Goal: Task Accomplishment & Management: Complete application form

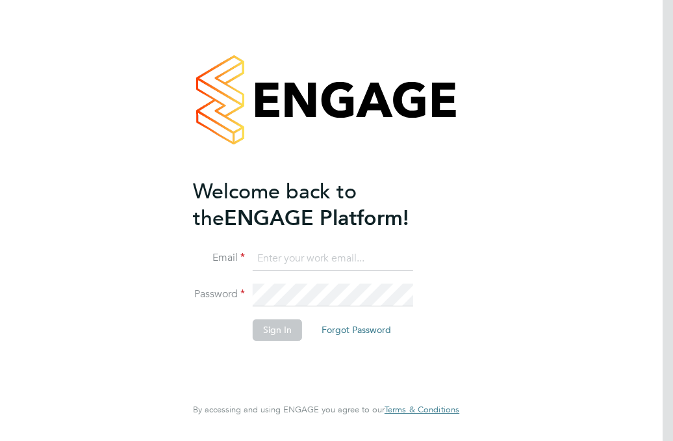
drag, startPoint x: 602, startPoint y: 111, endPoint x: 602, endPoint y: 104, distance: 7.2
click at [603, 110] on div "Welcome back to the ENGAGE Platform! Email Password Sign In Forgot Password Ent…" at bounding box center [326, 220] width 673 height 441
click at [283, 247] on input at bounding box center [333, 258] width 160 height 23
click at [283, 254] on input at bounding box center [333, 258] width 160 height 23
type input "[EMAIL_ADDRESS][DOMAIN_NAME]"
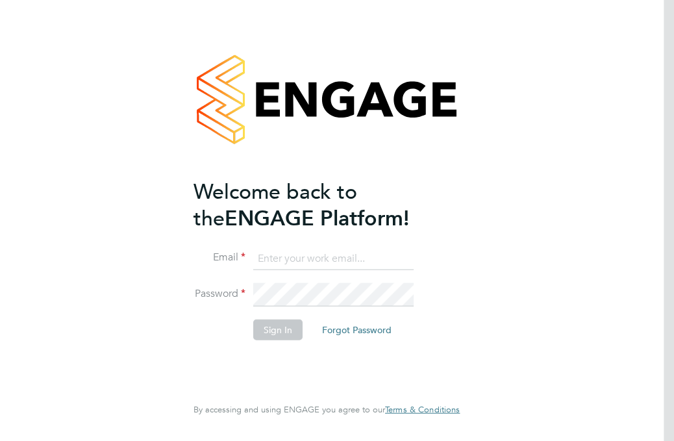
click at [290, 257] on input at bounding box center [333, 258] width 160 height 23
click at [312, 264] on input at bounding box center [333, 258] width 160 height 23
type input "[EMAIL_ADDRESS][DOMAIN_NAME]"
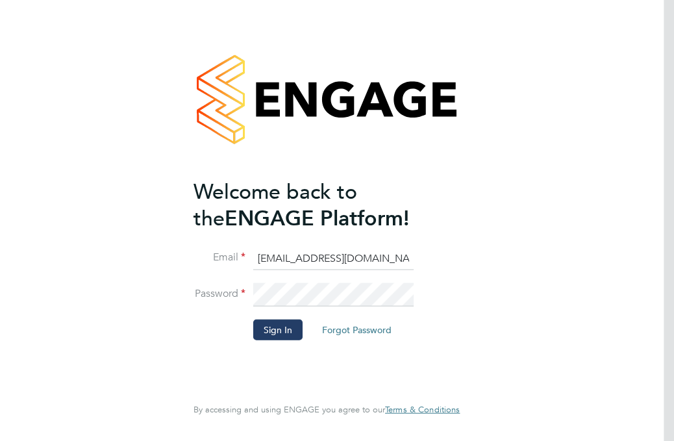
drag, startPoint x: 312, startPoint y: 337, endPoint x: 299, endPoint y: 335, distance: 13.3
click at [309, 337] on li "Sign In Forgot Password" at bounding box center [320, 336] width 253 height 34
click at [288, 331] on button "Sign In" at bounding box center [277, 329] width 49 height 21
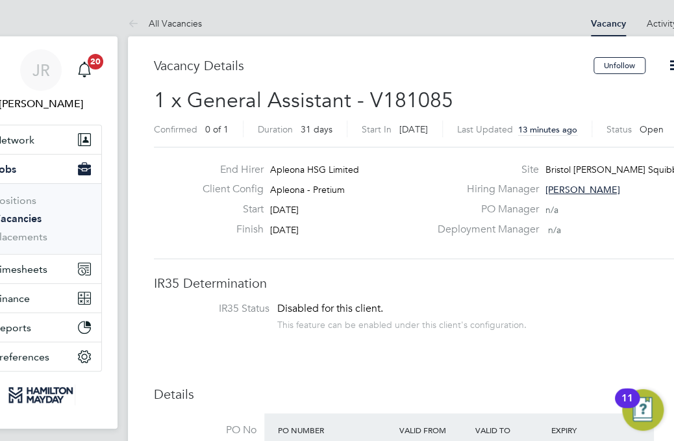
scroll to position [21, 260]
